Goal: Task Accomplishment & Management: Use online tool/utility

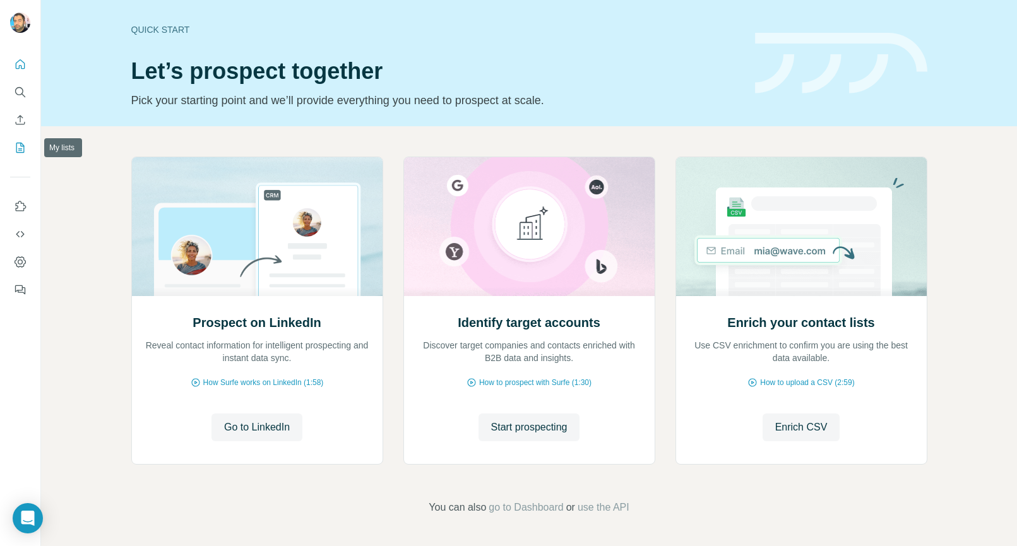
click at [16, 147] on icon "My lists" at bounding box center [20, 148] width 8 height 10
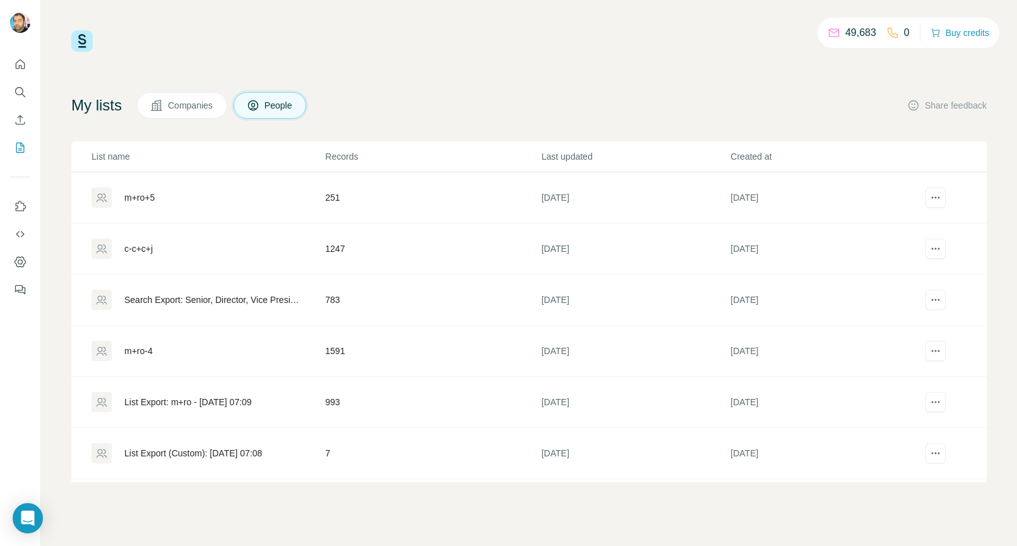
click at [618, 94] on div "My lists Companies People Share feedback" at bounding box center [529, 105] width 916 height 27
click at [930, 249] on icon "actions" at bounding box center [936, 248] width 13 height 13
click at [900, 275] on span "Download list as CSV" at bounding box center [876, 274] width 85 height 13
click at [141, 198] on div "m+ro+5" at bounding box center [139, 197] width 30 height 13
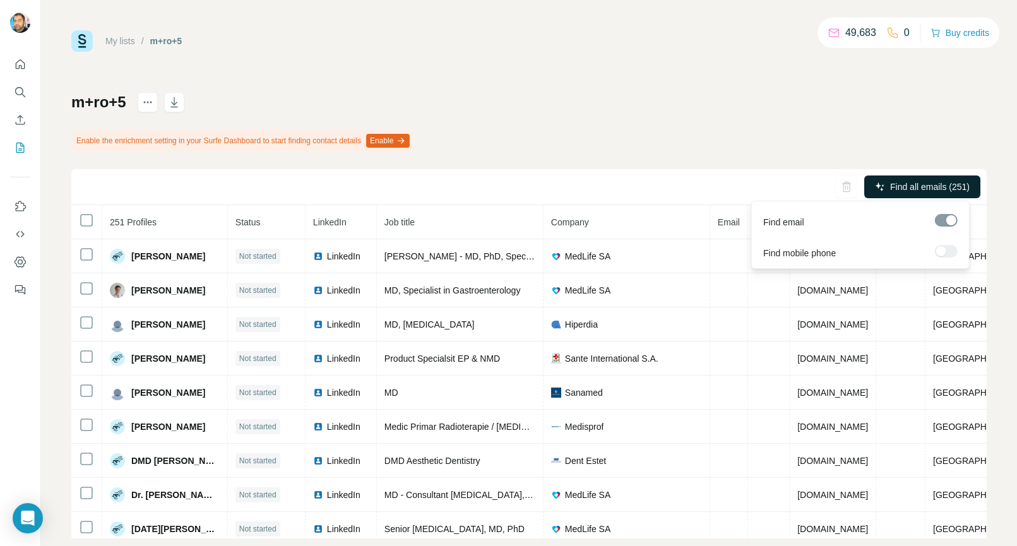
click at [932, 191] on span "Find all emails (251)" at bounding box center [930, 187] width 80 height 13
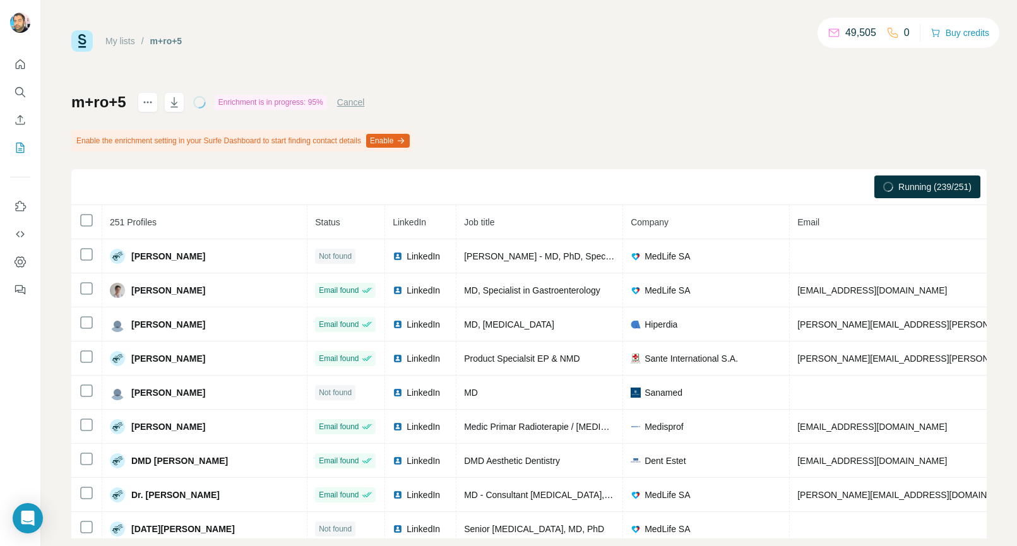
click at [770, 128] on div "m+ro+5 Enrichment is in progress: 95% Cancel Enable the enrichment setting in y…" at bounding box center [529, 315] width 916 height 446
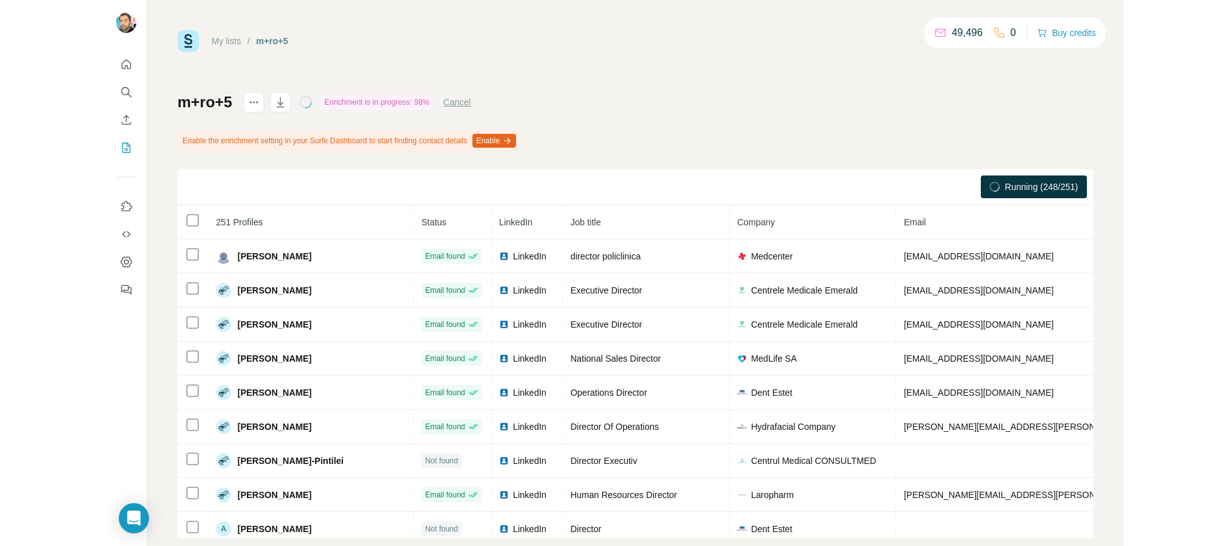
scroll to position [2435, 0]
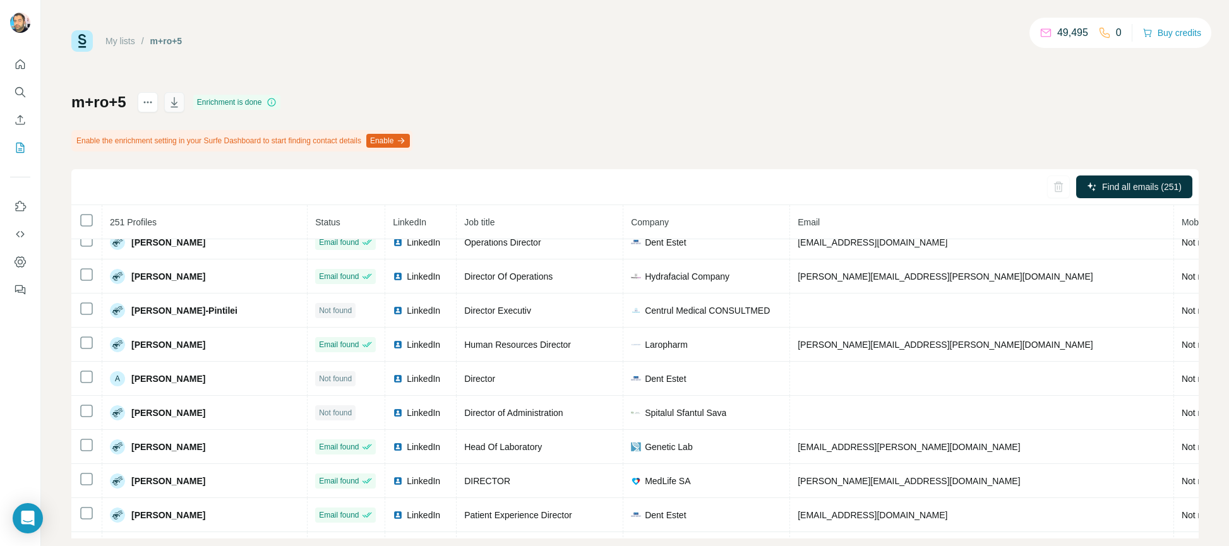
click at [173, 104] on icon "button" at bounding box center [174, 102] width 13 height 13
click at [123, 37] on link "My lists" at bounding box center [120, 41] width 30 height 10
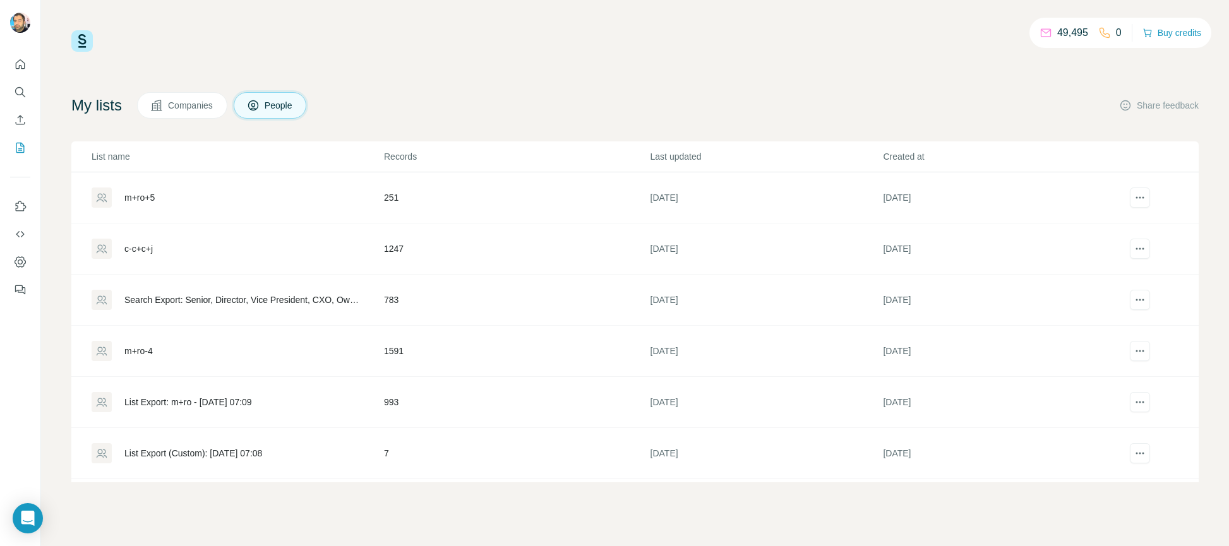
click at [904, 252] on td "[DATE]" at bounding box center [998, 249] width 233 height 51
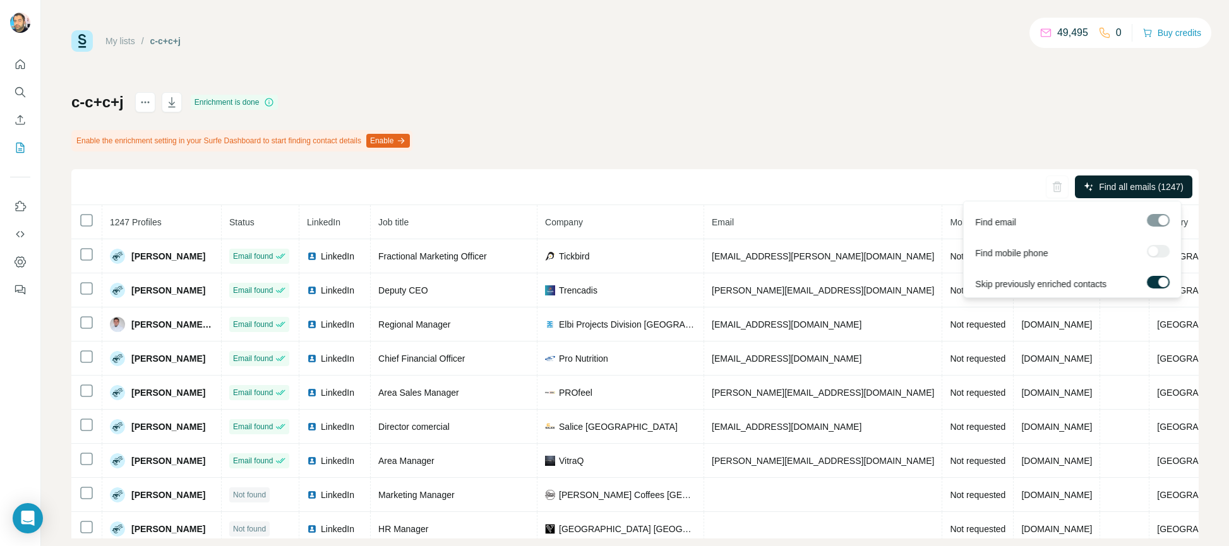
click at [1017, 185] on span "Find all emails (1247)" at bounding box center [1141, 187] width 85 height 13
click at [1017, 184] on span "Find all emails (1247)" at bounding box center [1141, 187] width 85 height 13
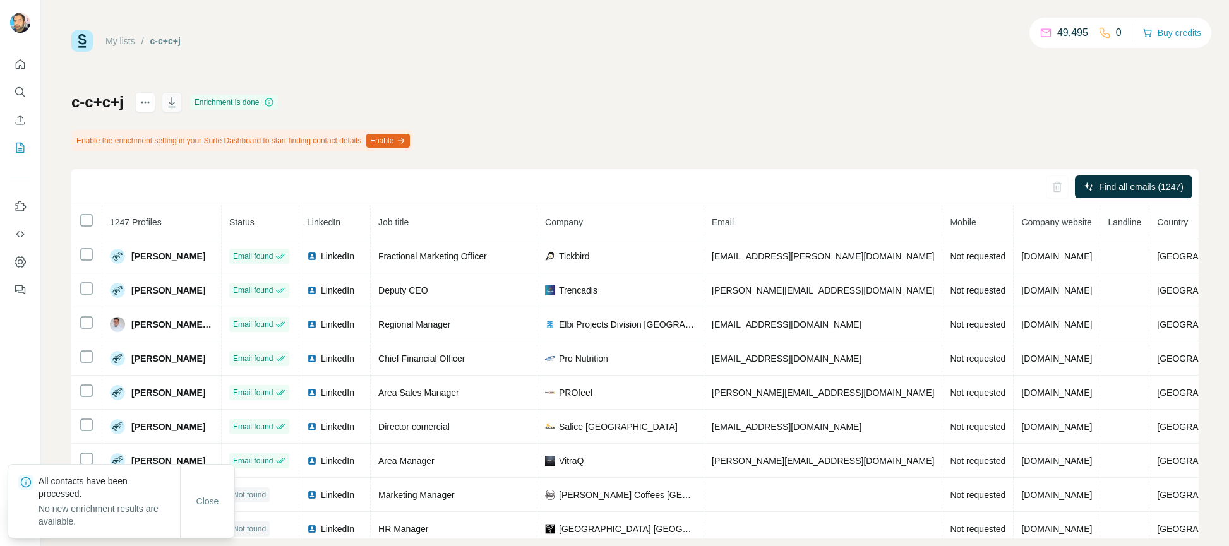
click at [176, 102] on icon "button" at bounding box center [171, 102] width 13 height 13
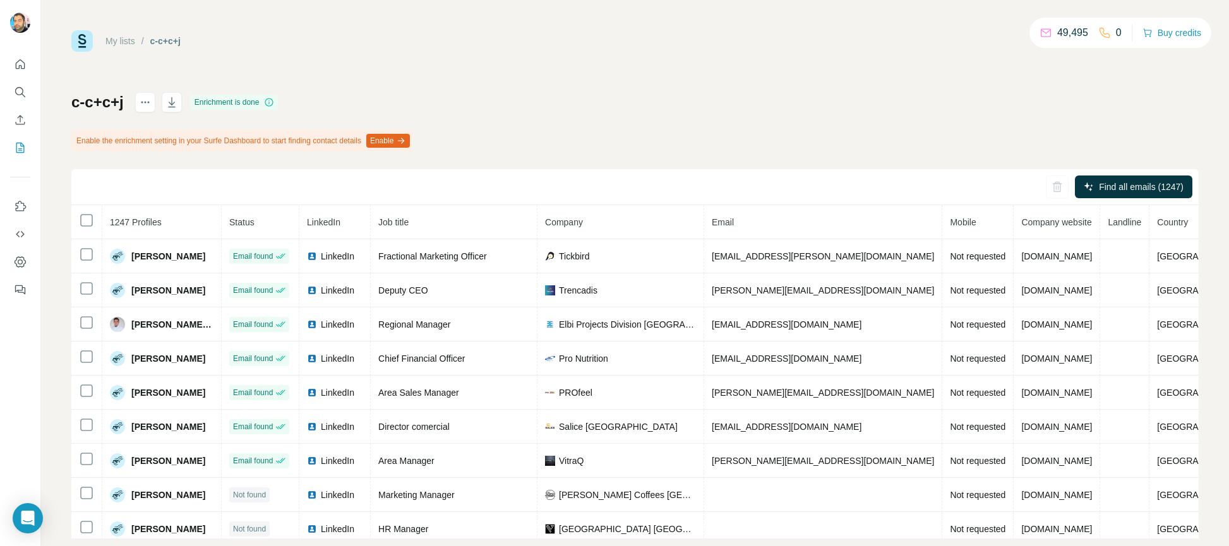
click at [123, 37] on link "My lists" at bounding box center [120, 41] width 30 height 10
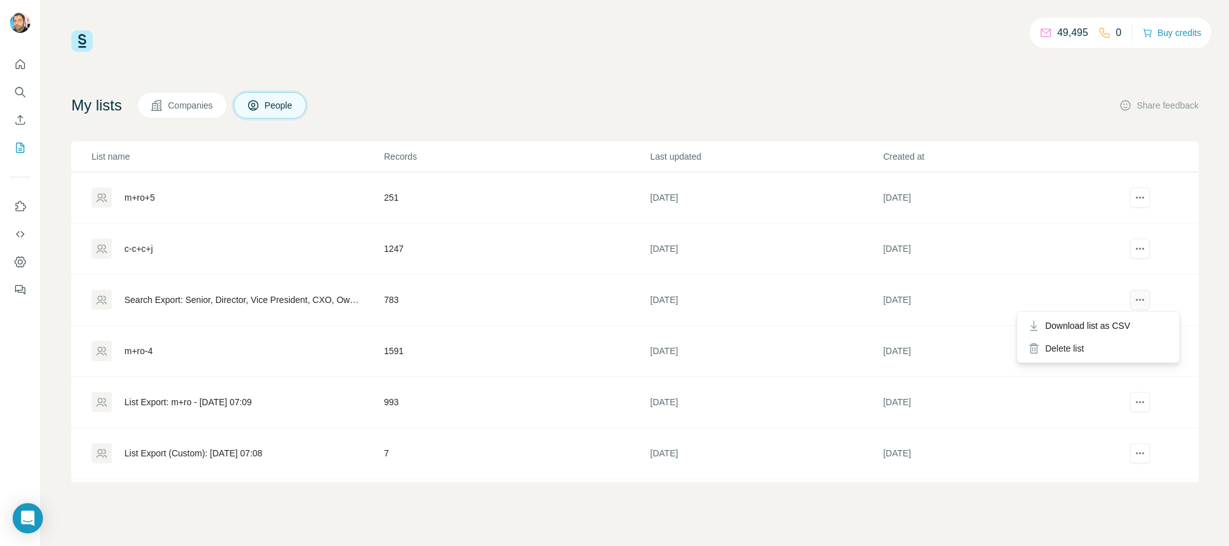
click at [1017, 301] on icon "actions" at bounding box center [1139, 300] width 13 height 13
click at [1017, 348] on div "Delete list" at bounding box center [1098, 348] width 157 height 23
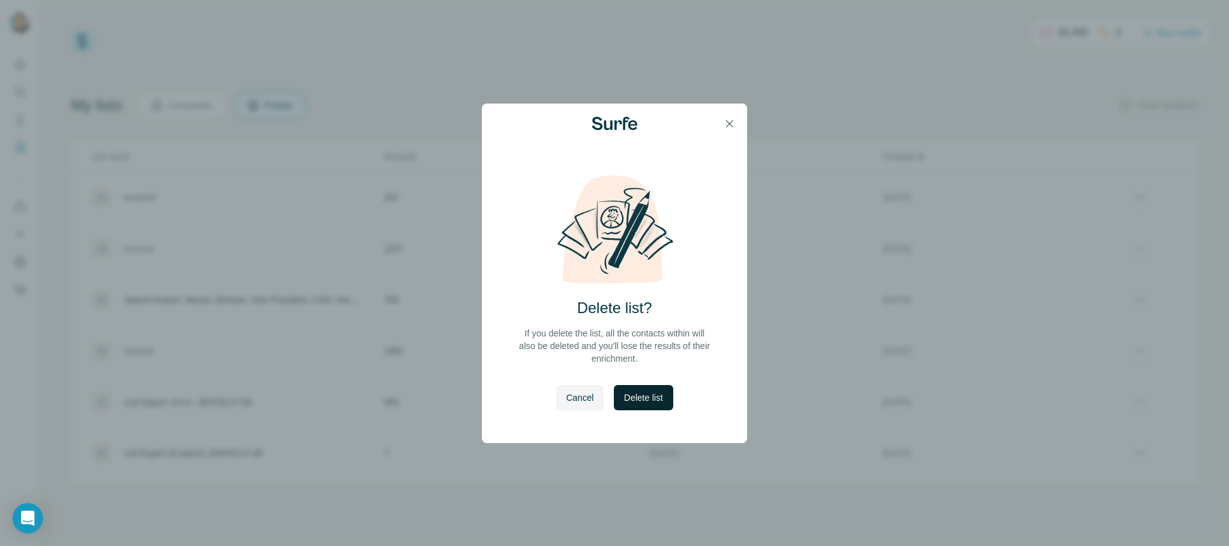
click at [649, 398] on span "Delete list" at bounding box center [643, 398] width 39 height 13
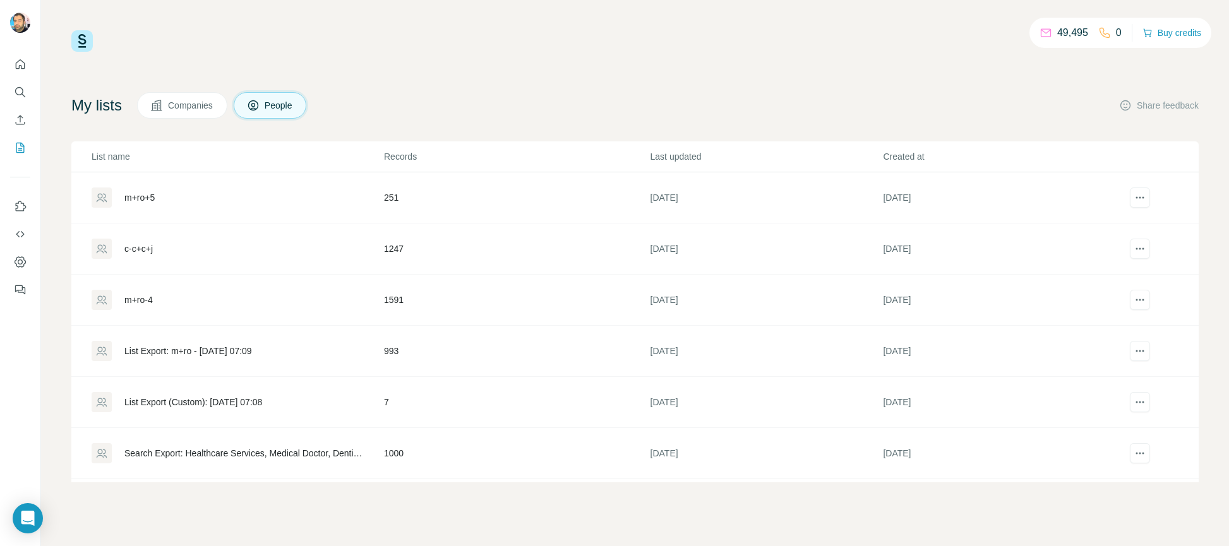
click at [254, 292] on div "m+ro-4" at bounding box center [237, 300] width 291 height 20
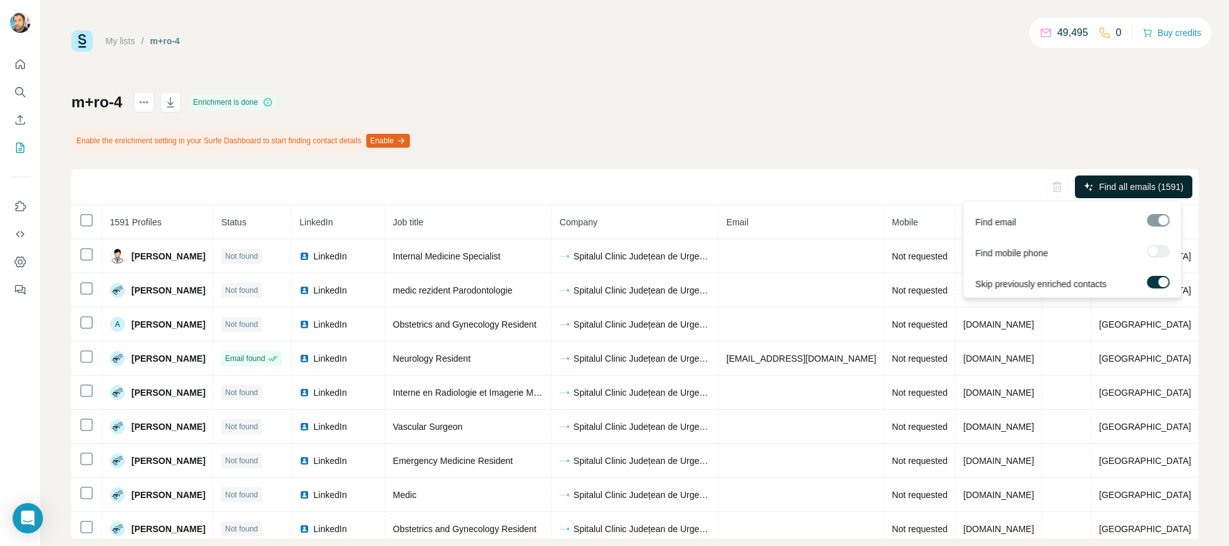
click at [1017, 182] on span "Find all emails (1591)" at bounding box center [1141, 187] width 85 height 13
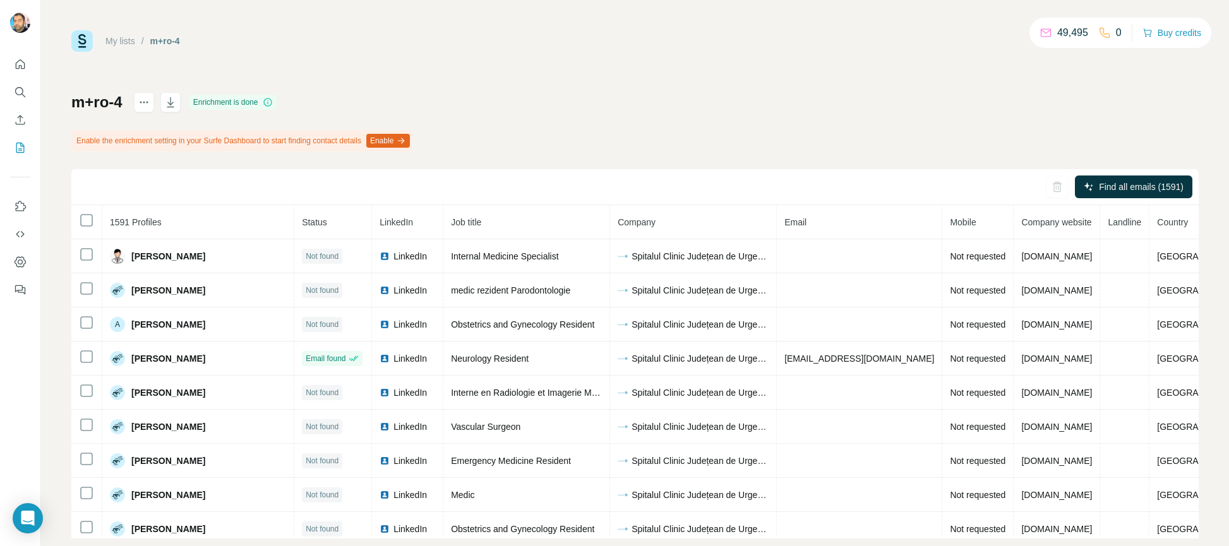
click at [649, 112] on div "m+ro-4 Enrichment is done Enable the enrichment setting in your Surfe Dashboard…" at bounding box center [634, 315] width 1127 height 446
click at [172, 100] on icon "button" at bounding box center [170, 102] width 13 height 13
drag, startPoint x: 549, startPoint y: 87, endPoint x: 535, endPoint y: 88, distance: 14.0
click at [549, 87] on div "My lists / m+ro-4 49,495 0 Buy credits m+ro-4 Enrichment is done Enable the enr…" at bounding box center [634, 284] width 1127 height 508
click at [112, 38] on link "My lists" at bounding box center [120, 41] width 30 height 10
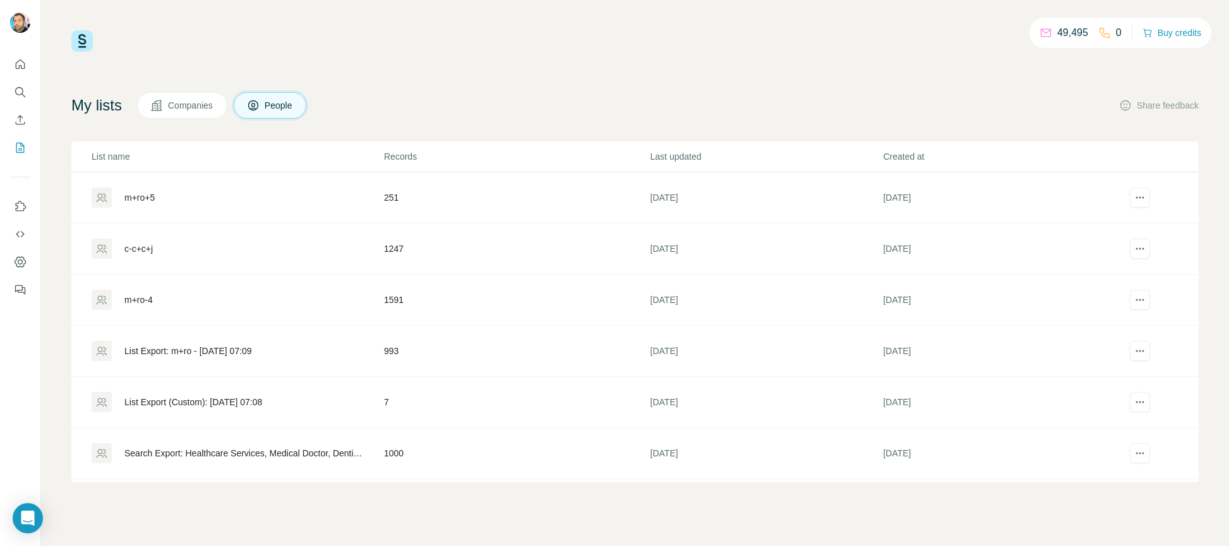
click at [252, 351] on div "List Export: m+ro - [DATE] 07:09" at bounding box center [188, 351] width 128 height 13
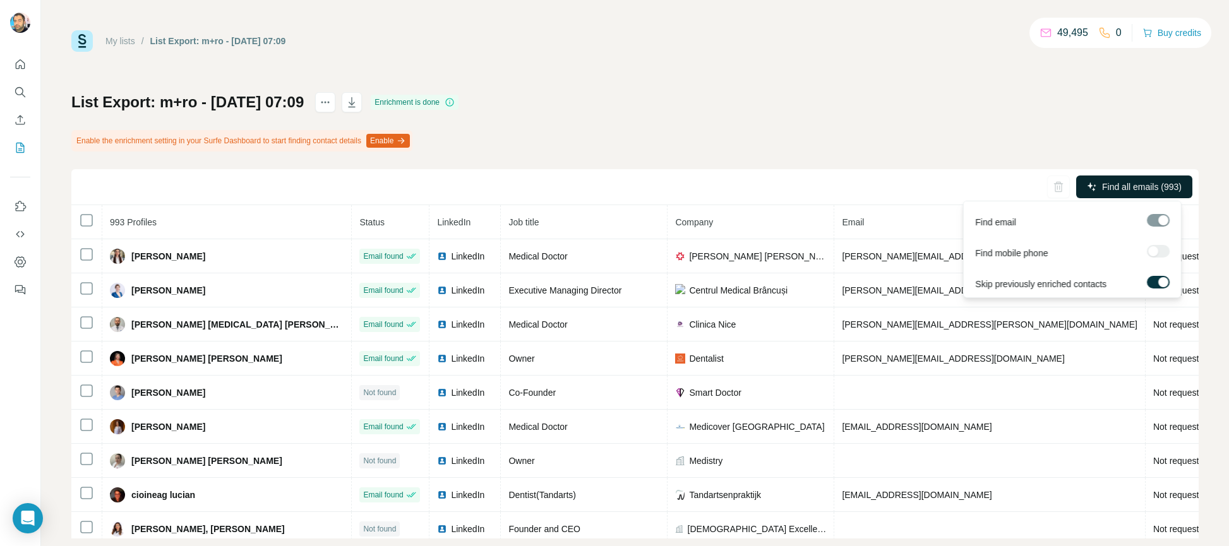
click at [1017, 188] on span "Find all emails (993)" at bounding box center [1142, 187] width 80 height 13
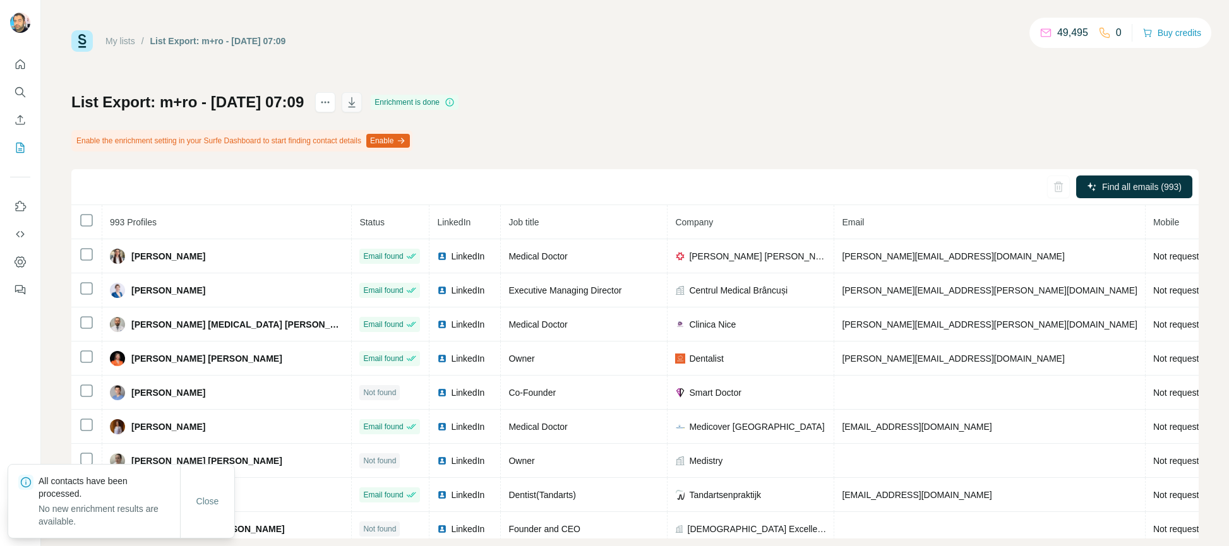
click at [358, 105] on icon "button" at bounding box center [351, 102] width 13 height 13
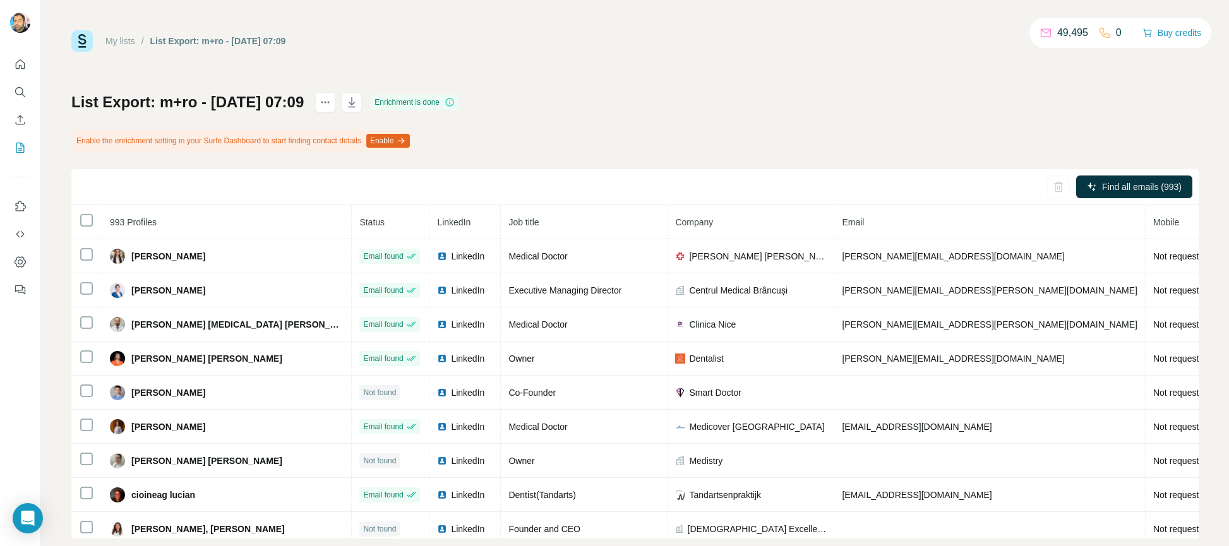
click at [116, 36] on link "My lists" at bounding box center [120, 41] width 30 height 10
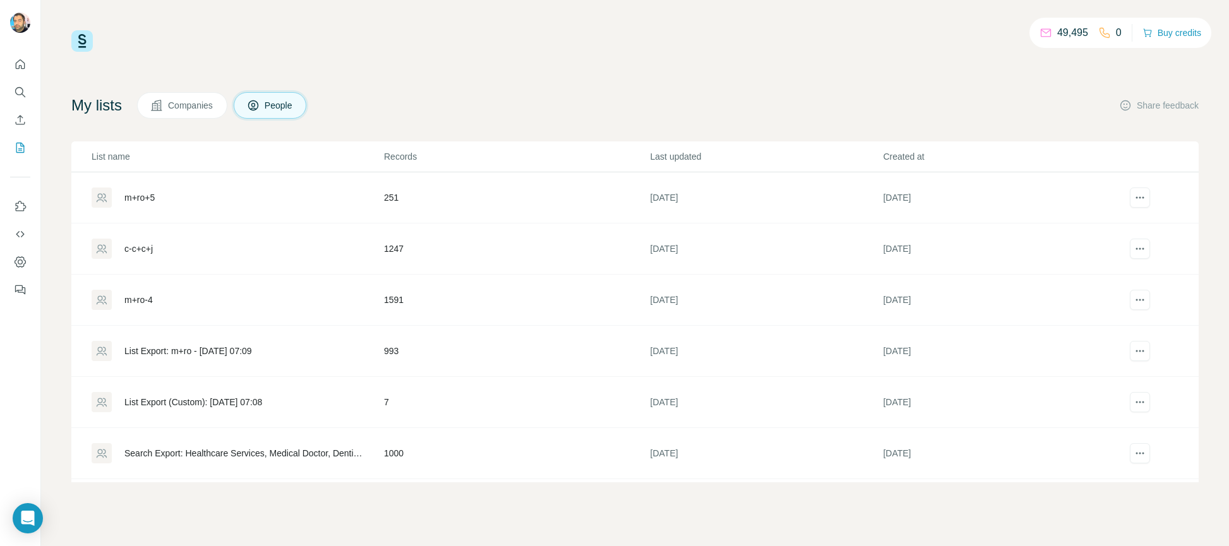
click at [261, 403] on div "List Export (Custom): [DATE] 07:08" at bounding box center [193, 402] width 138 height 13
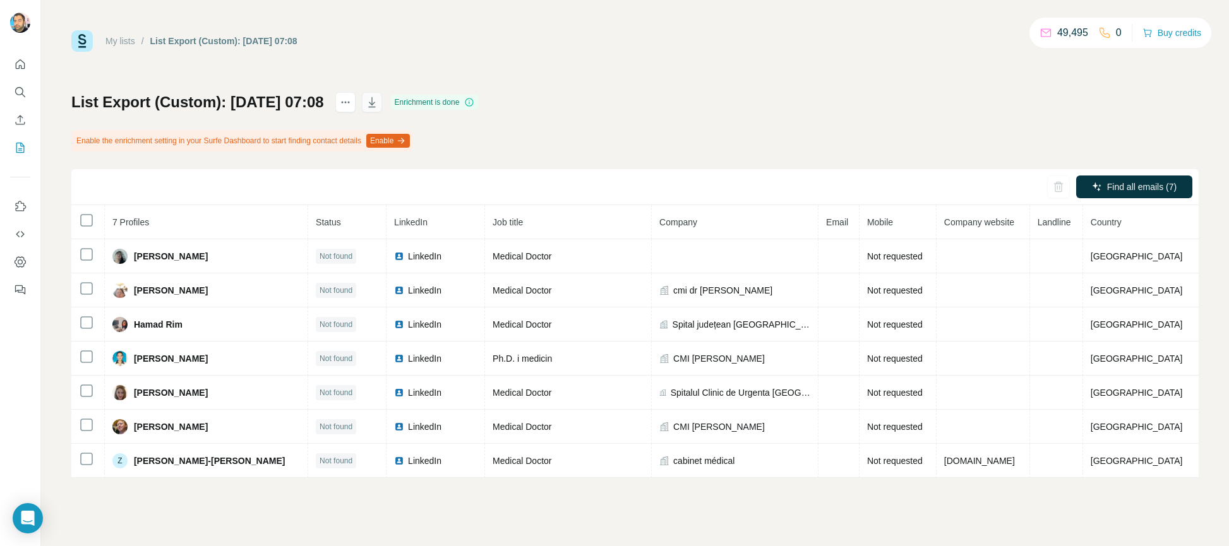
click at [378, 96] on icon "button" at bounding box center [372, 102] width 13 height 13
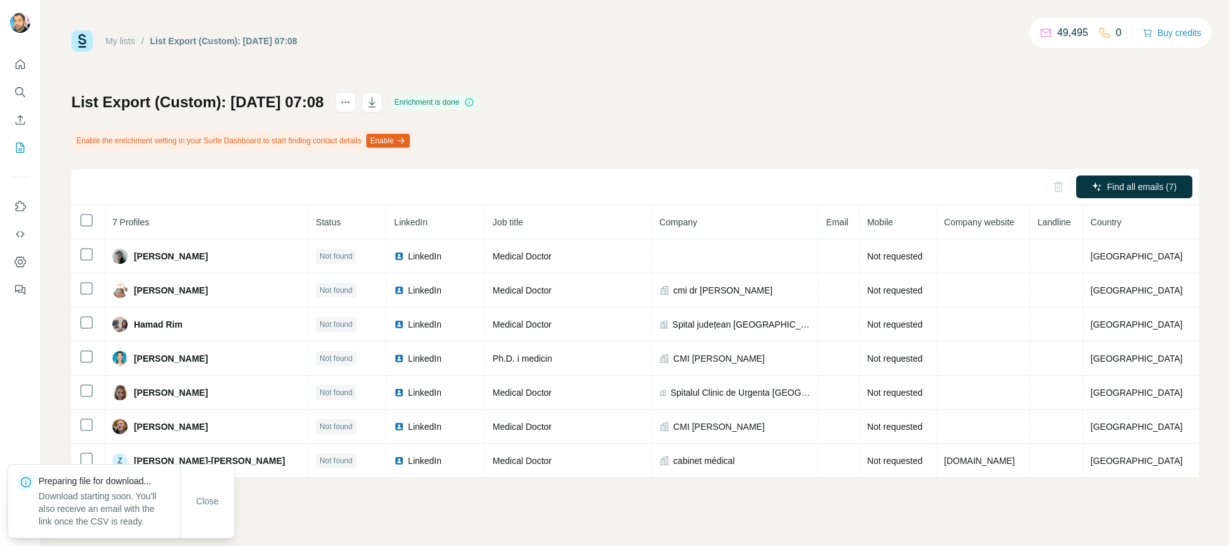
click at [121, 42] on link "My lists" at bounding box center [120, 41] width 30 height 10
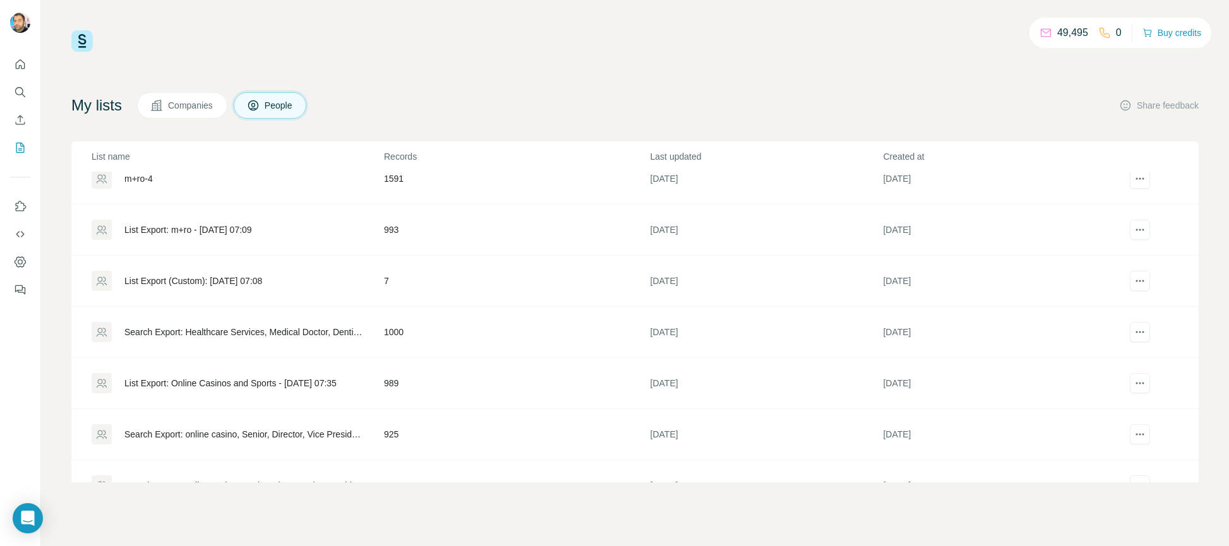
scroll to position [126, 0]
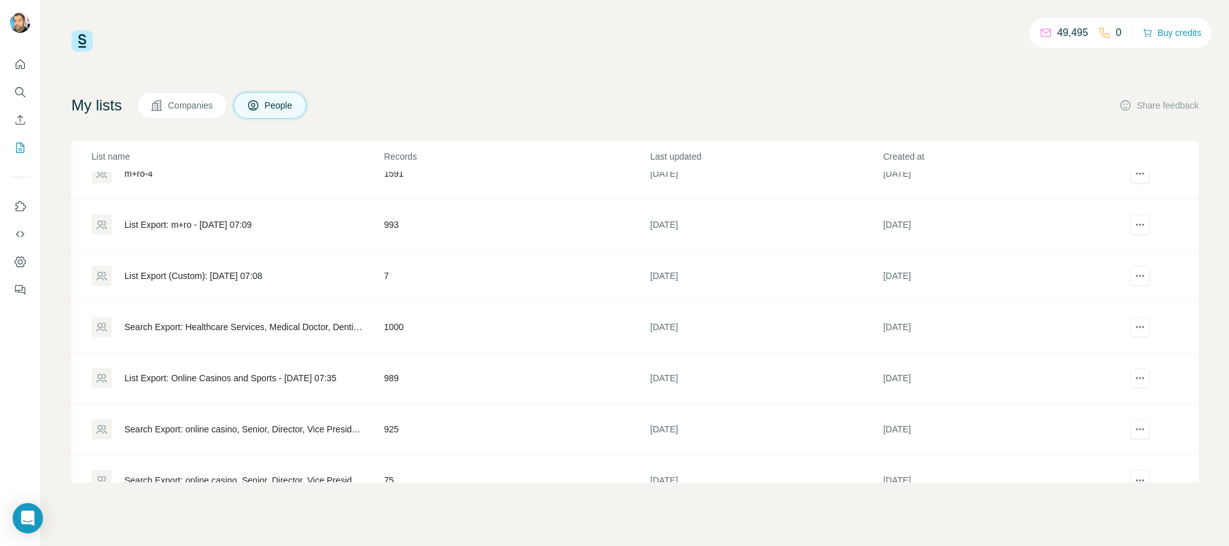
click at [314, 323] on div "Search Export: Healthcare Services, Medical Doctor, Dentist, Doctor, [GEOGRAPHI…" at bounding box center [243, 327] width 238 height 13
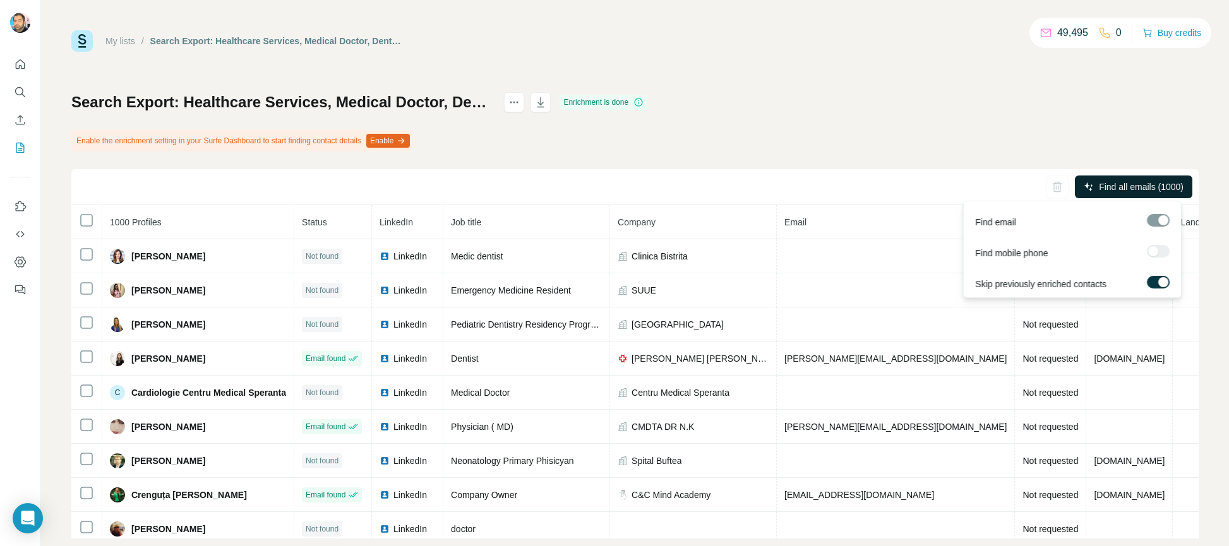
click at [1017, 189] on span "Find all emails (1000)" at bounding box center [1141, 187] width 85 height 13
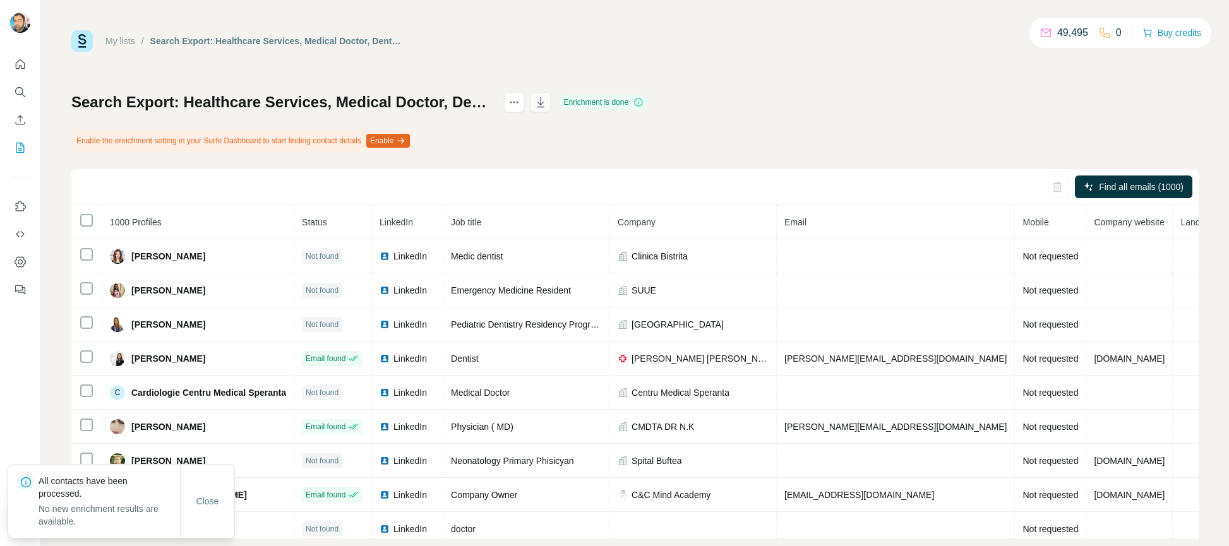
click at [547, 103] on icon "button" at bounding box center [540, 102] width 13 height 13
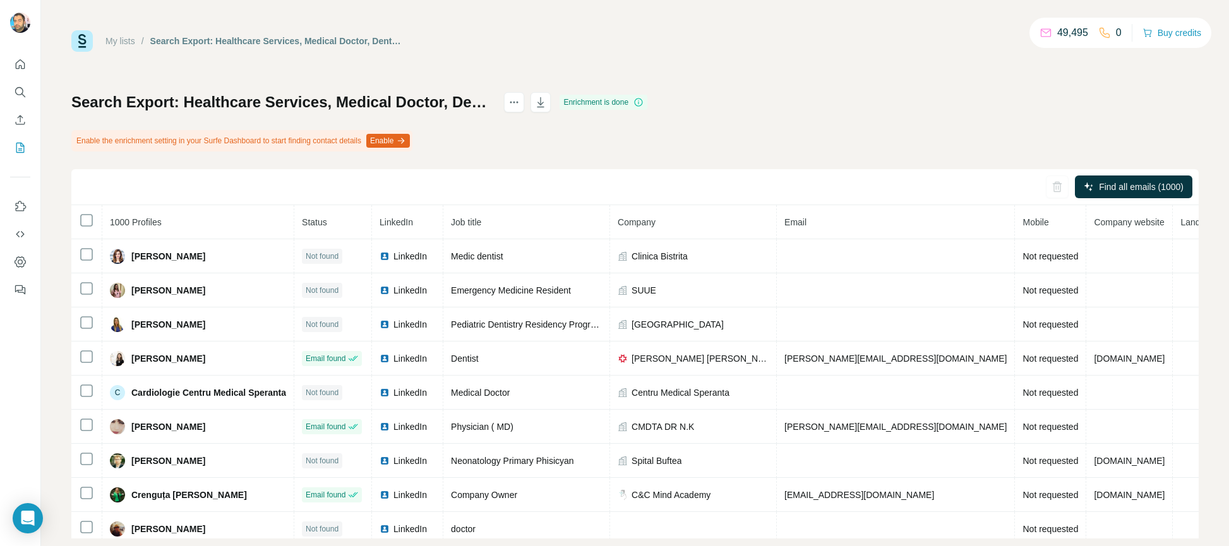
click at [826, 117] on div "Search Export: Healthcare Services, Medical Doctor, Dentist, Doctor, [GEOGRAPHI…" at bounding box center [634, 315] width 1127 height 446
click at [116, 37] on link "My lists" at bounding box center [120, 41] width 30 height 10
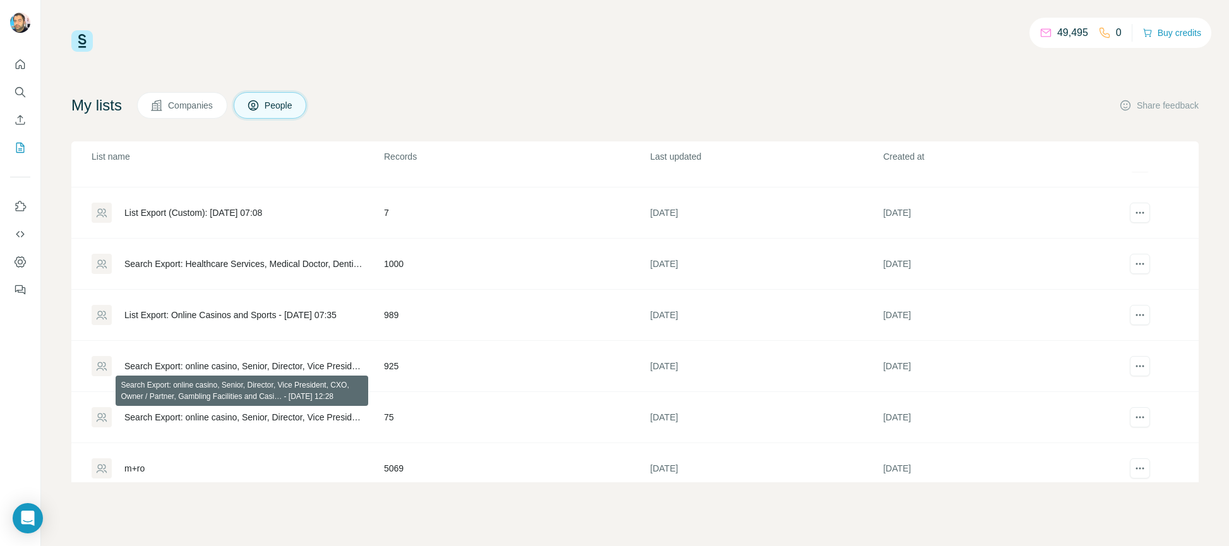
scroll to position [201, 0]
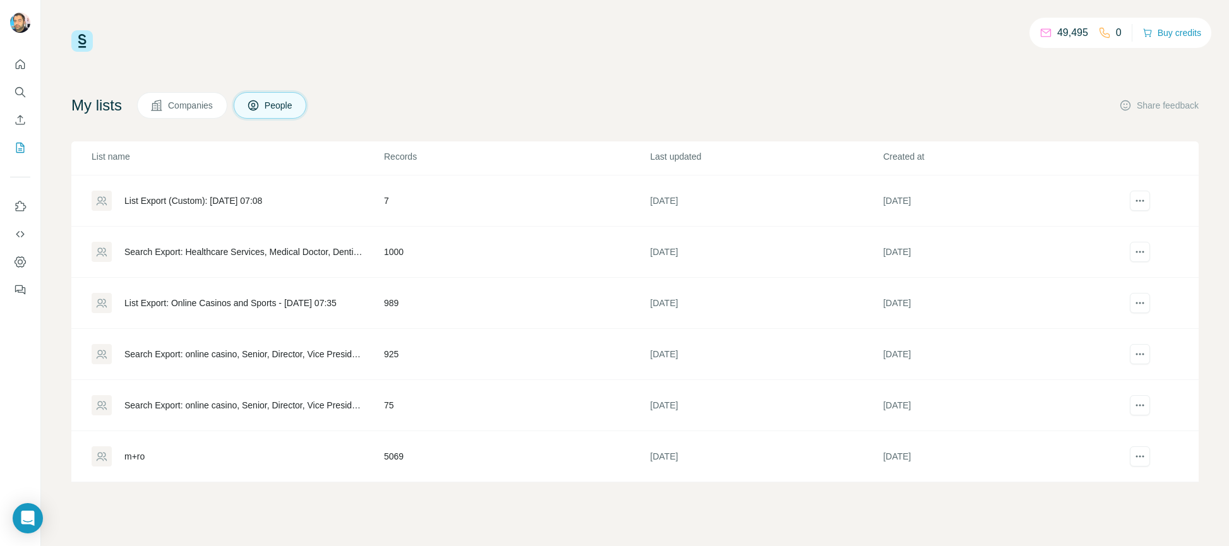
click at [227, 458] on div "m+ro" at bounding box center [237, 456] width 291 height 20
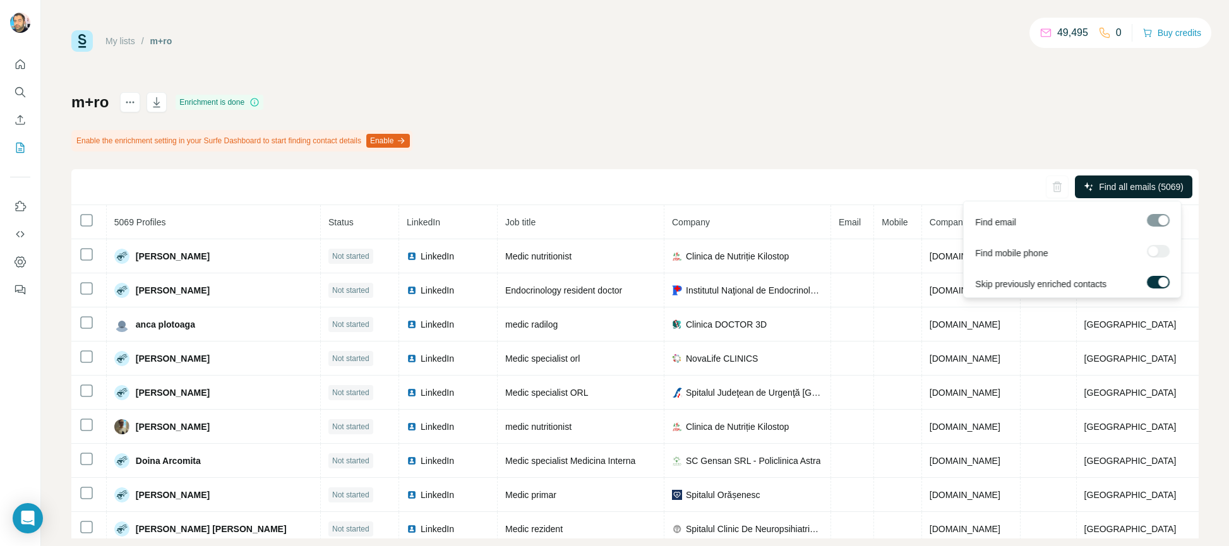
click at [1017, 184] on span "Find all emails (5069)" at bounding box center [1141, 187] width 85 height 13
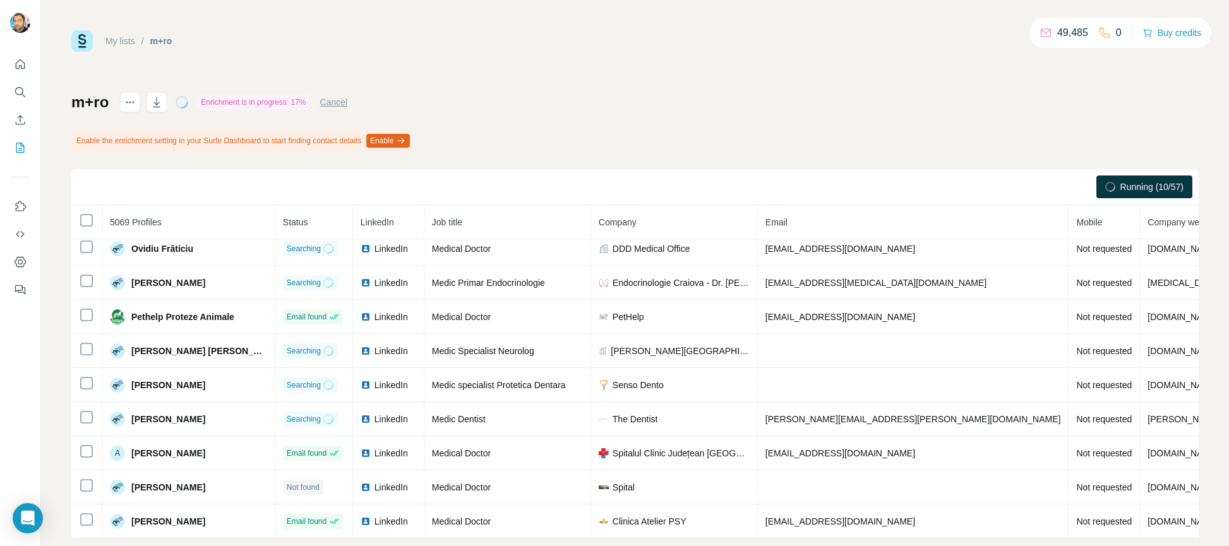
scroll to position [1753, 0]
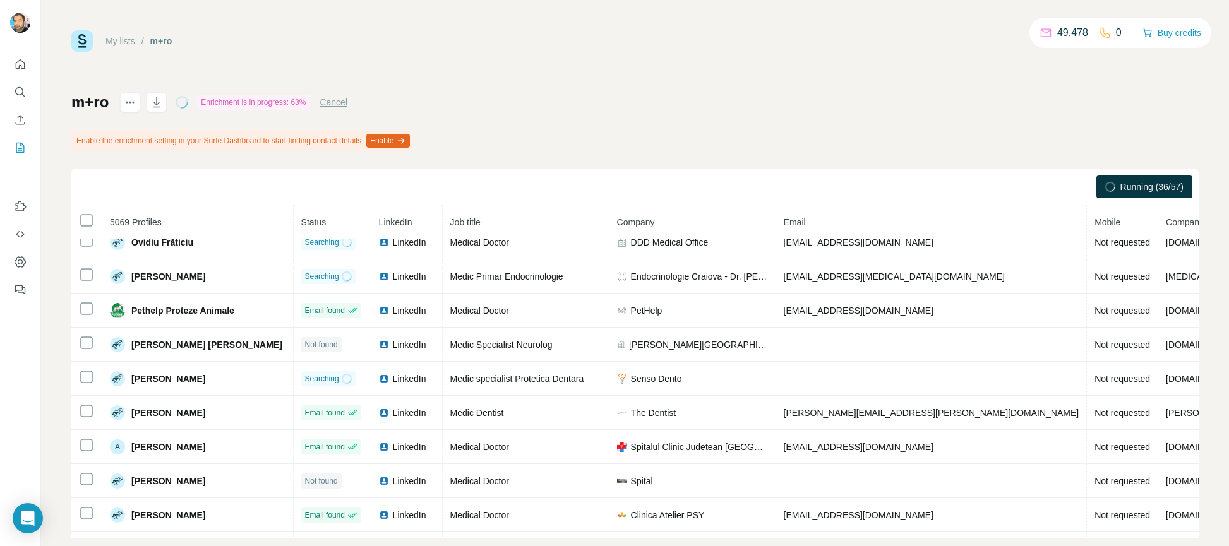
click at [669, 114] on div "m+ro Enrichment is in progress: 63% Cancel Enable the enrichment setting in you…" at bounding box center [634, 315] width 1127 height 446
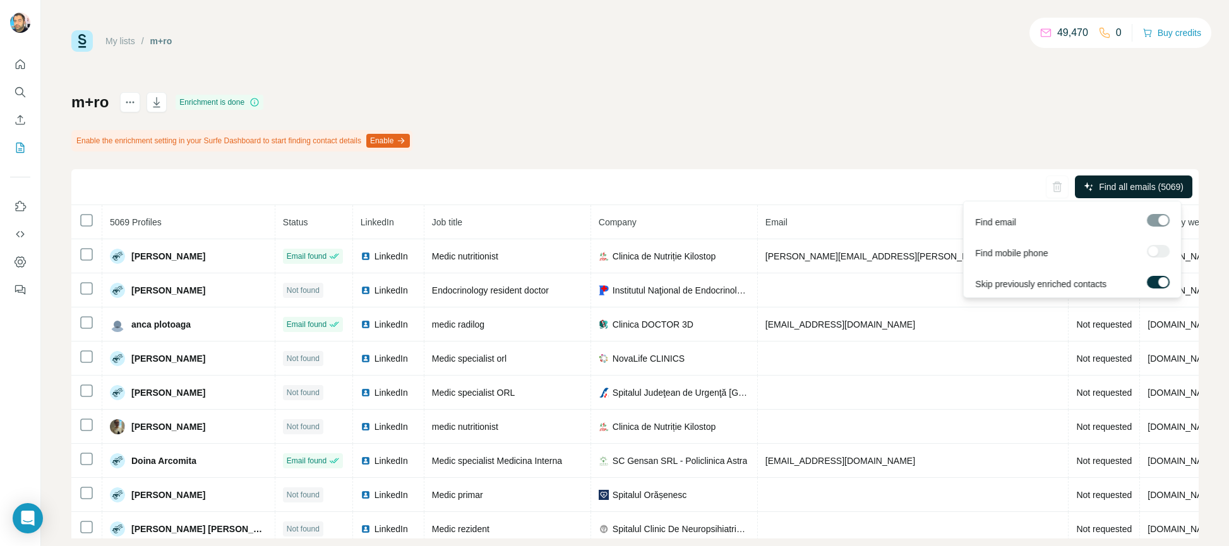
click at [1099, 188] on span "Find all emails (5069)" at bounding box center [1141, 187] width 85 height 13
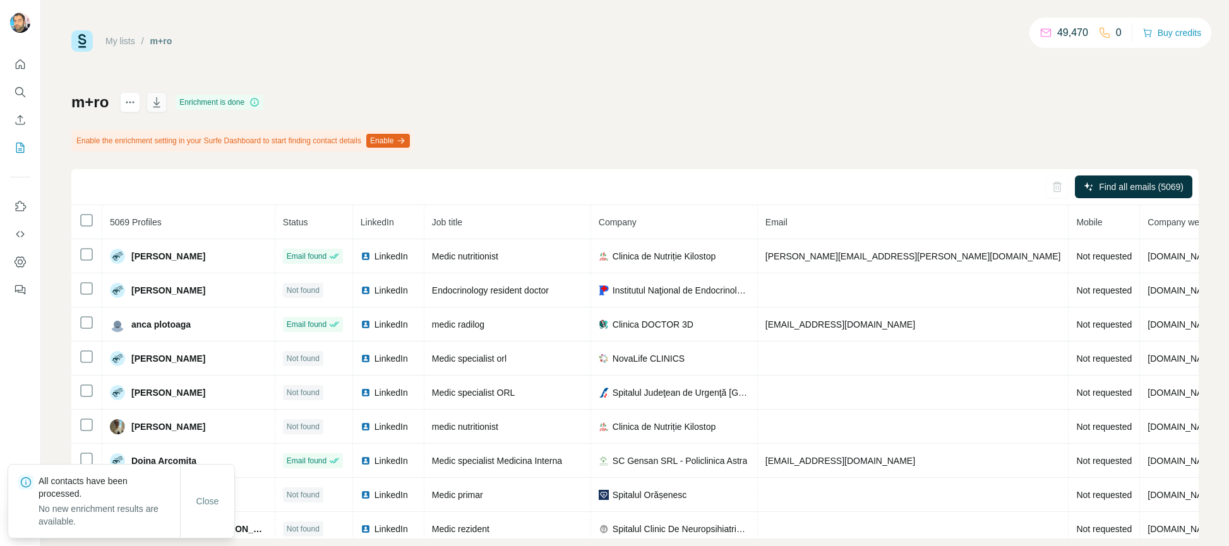
click at [155, 102] on icon "button" at bounding box center [156, 102] width 13 height 13
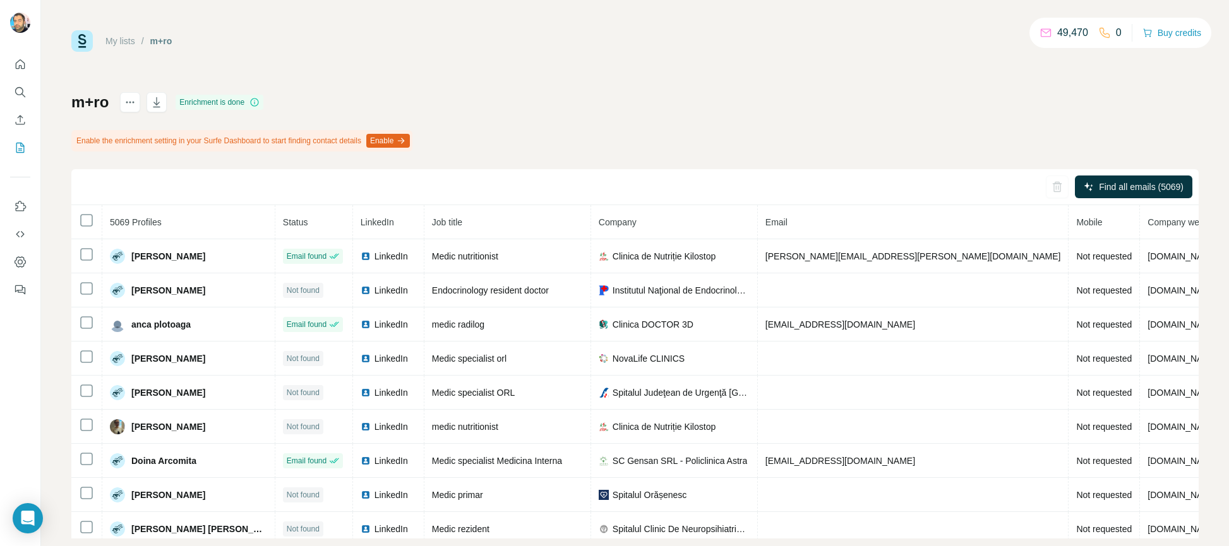
click at [680, 90] on div "My lists / m+ro 49,470 0 Buy credits m+ro Enrichment is done Enable the enrichm…" at bounding box center [634, 284] width 1127 height 508
click at [121, 37] on link "My lists" at bounding box center [120, 41] width 30 height 10
